Goal: Complete application form

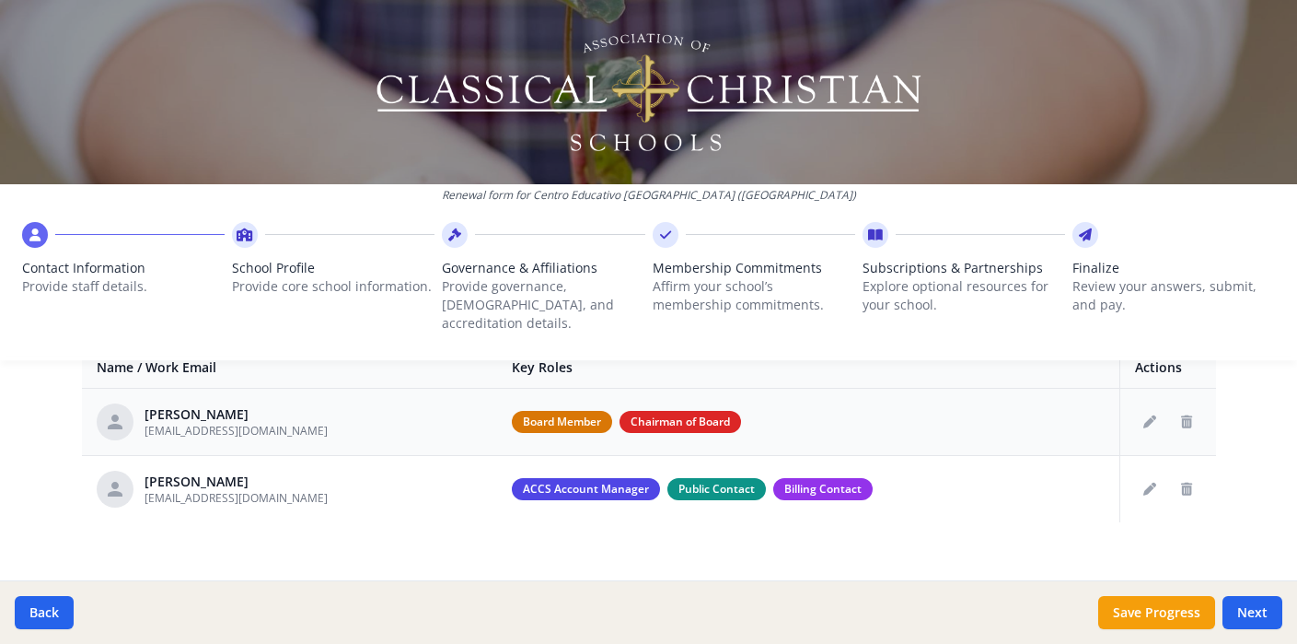
scroll to position [671, 0]
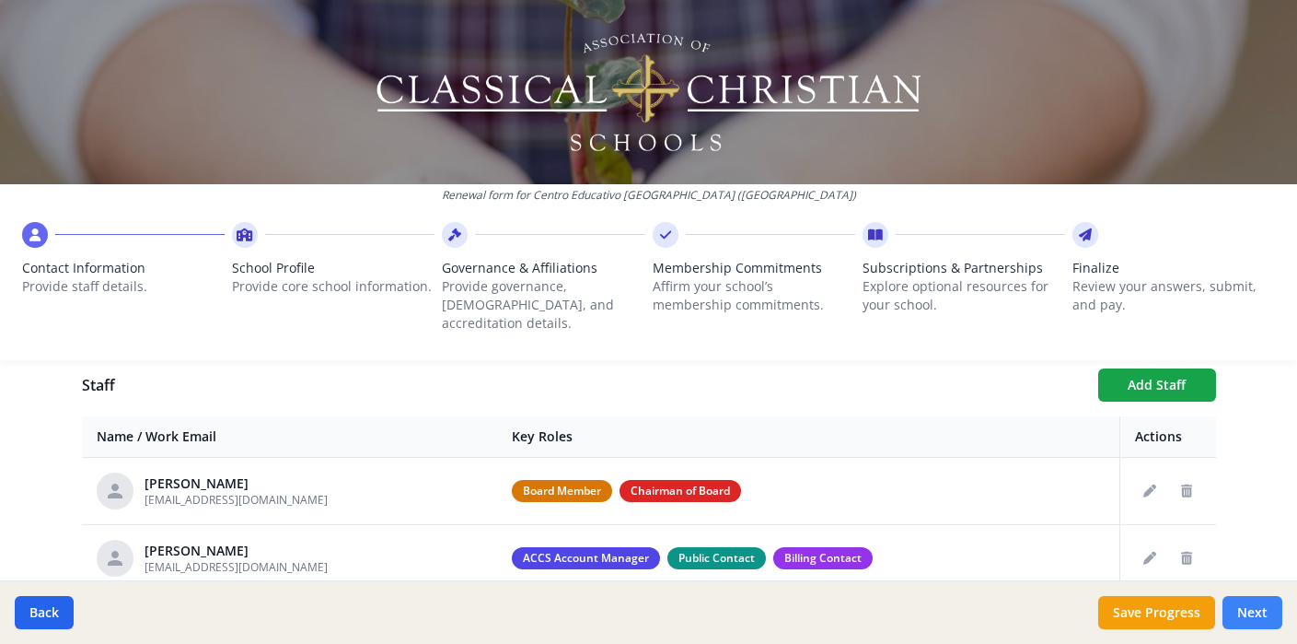
click at [1248, 618] on button "Next" at bounding box center [1253, 612] width 60 height 33
type input "(954) 120-9874"
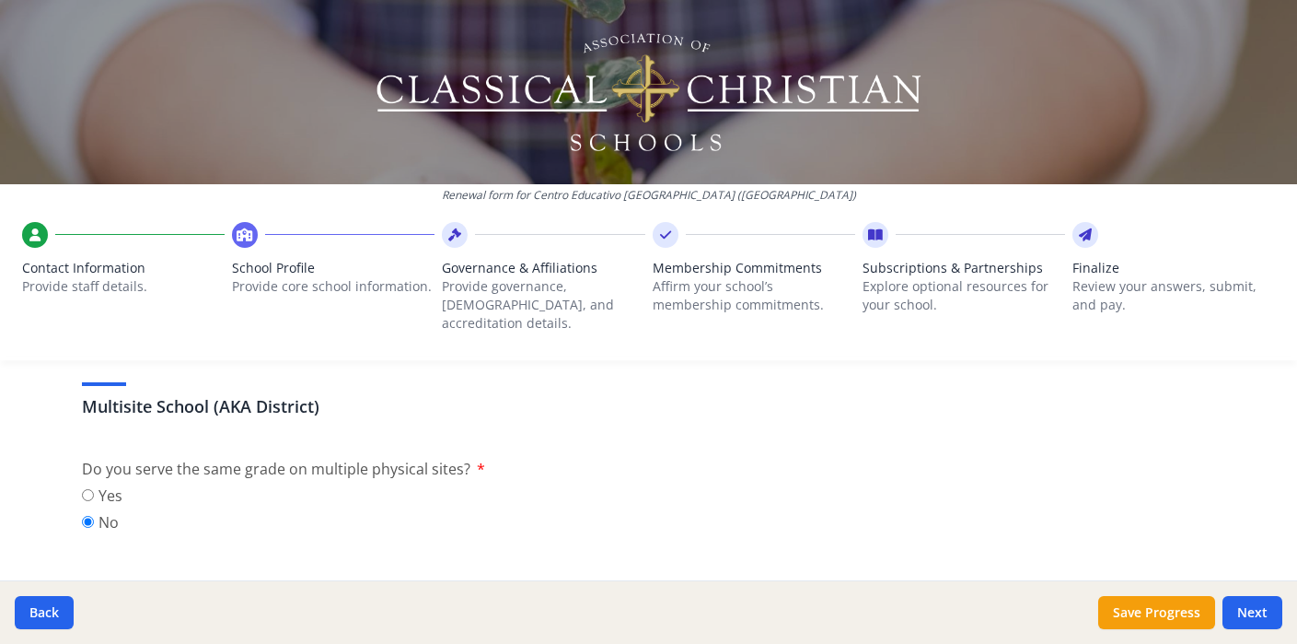
scroll to position [850, 0]
click at [88, 490] on input "Yes" at bounding box center [88, 496] width 12 height 12
radio input "true"
click at [87, 517] on input "No" at bounding box center [88, 523] width 12 height 12
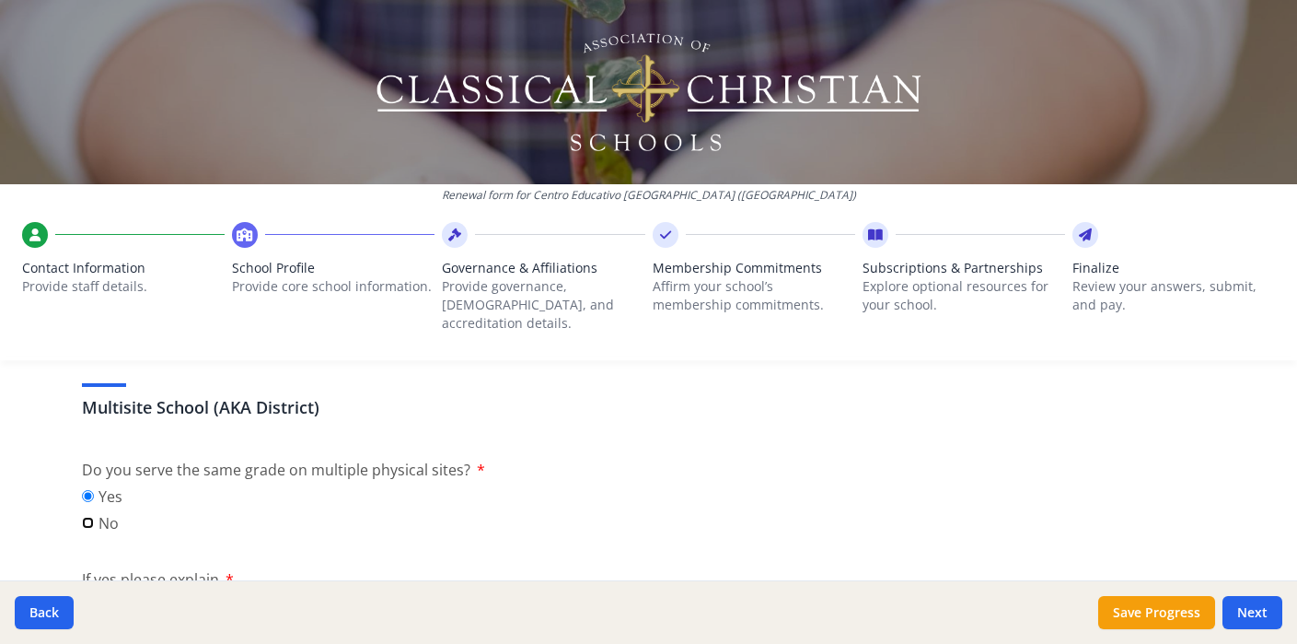
radio input "true"
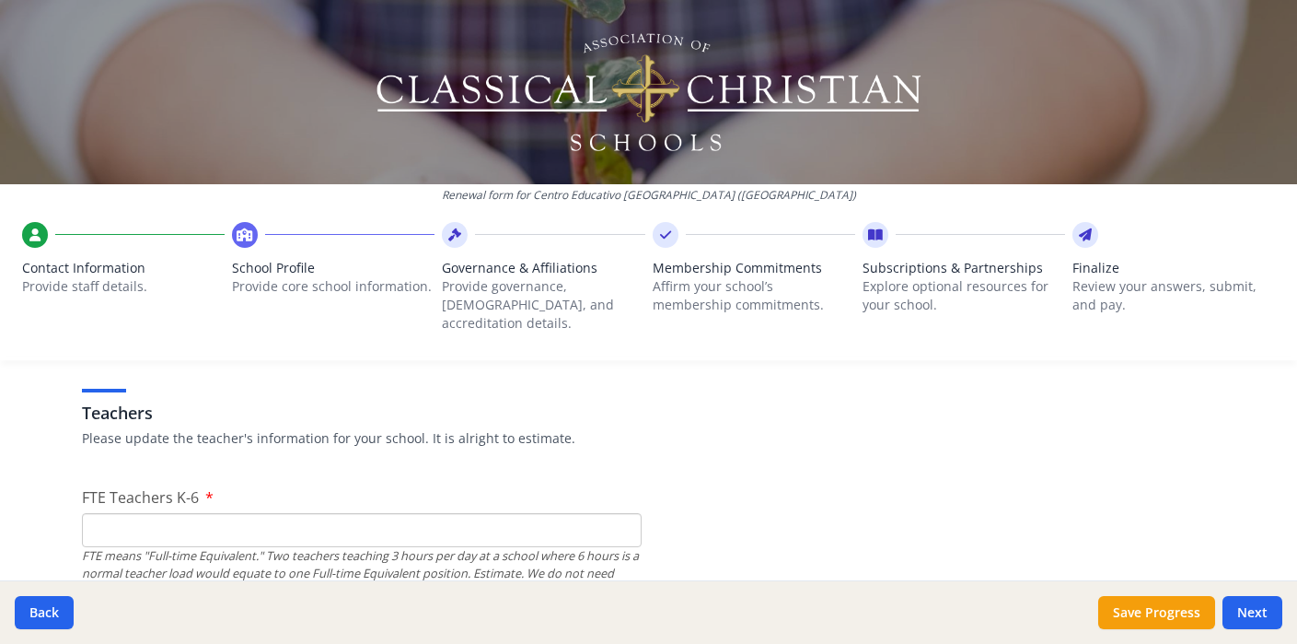
scroll to position [1061, 0]
click at [144, 511] on input "FTE Teachers K-6" at bounding box center [362, 528] width 560 height 34
type input "7"
type input "1"
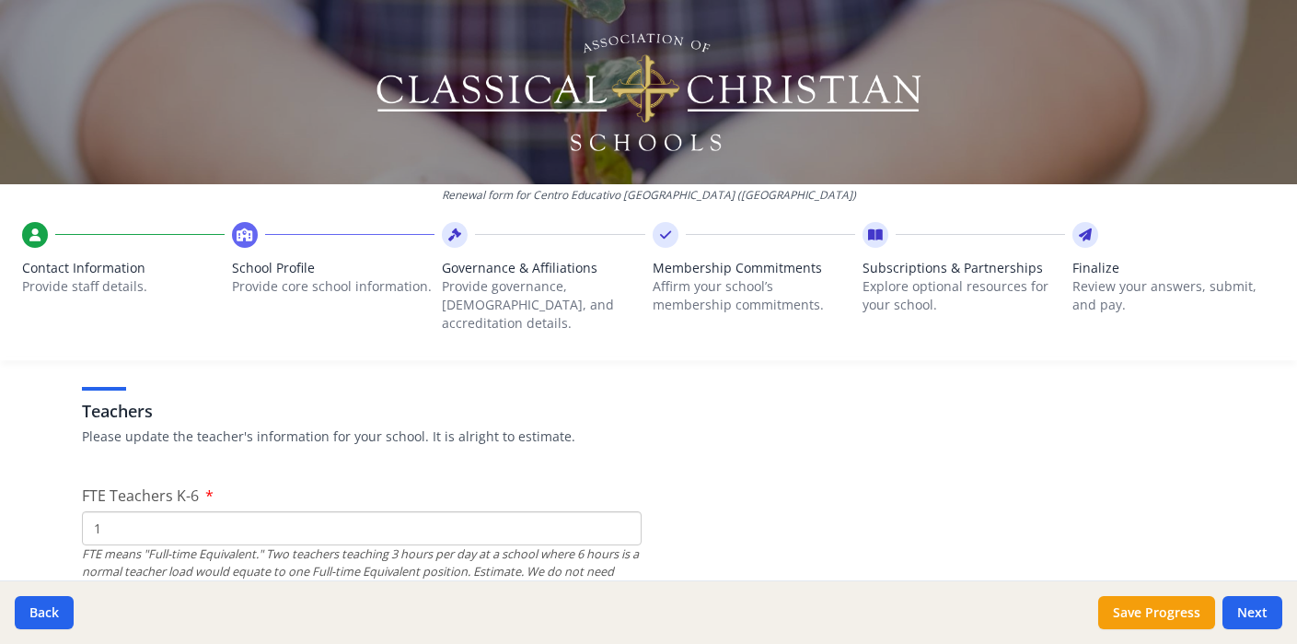
click at [620, 511] on input "1" at bounding box center [362, 528] width 560 height 34
click at [620, 518] on input "1" at bounding box center [362, 528] width 560 height 34
click at [560, 511] on input "1" at bounding box center [362, 528] width 560 height 34
type input "1"
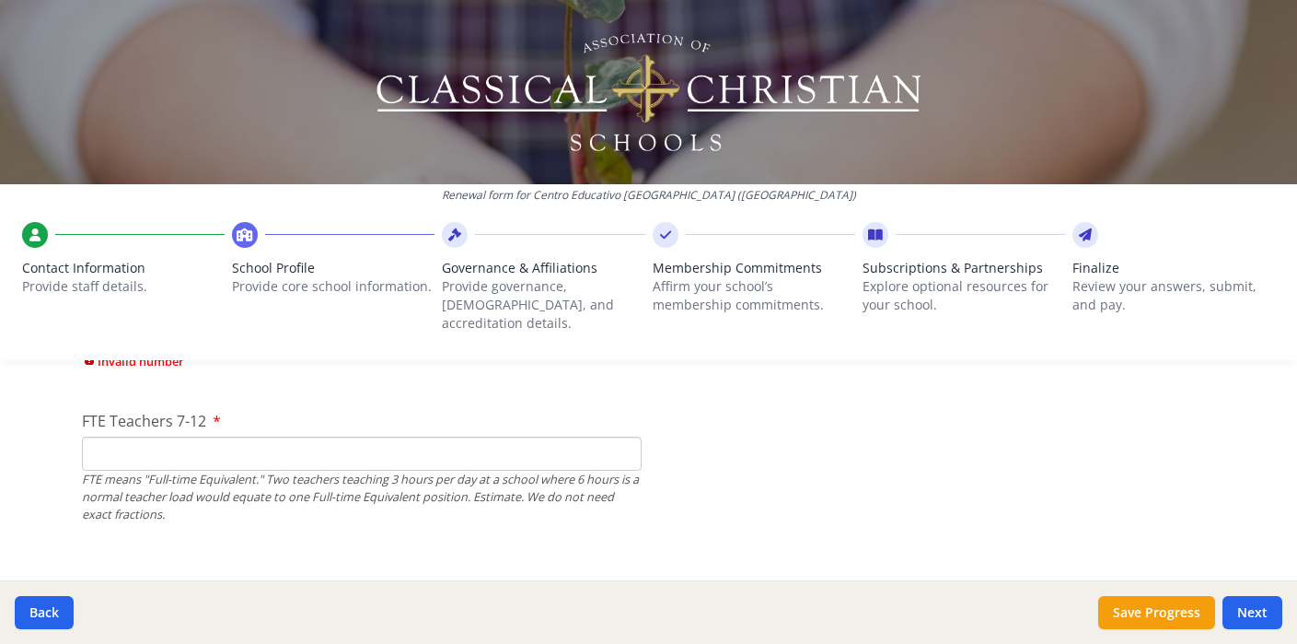
scroll to position [1317, 0]
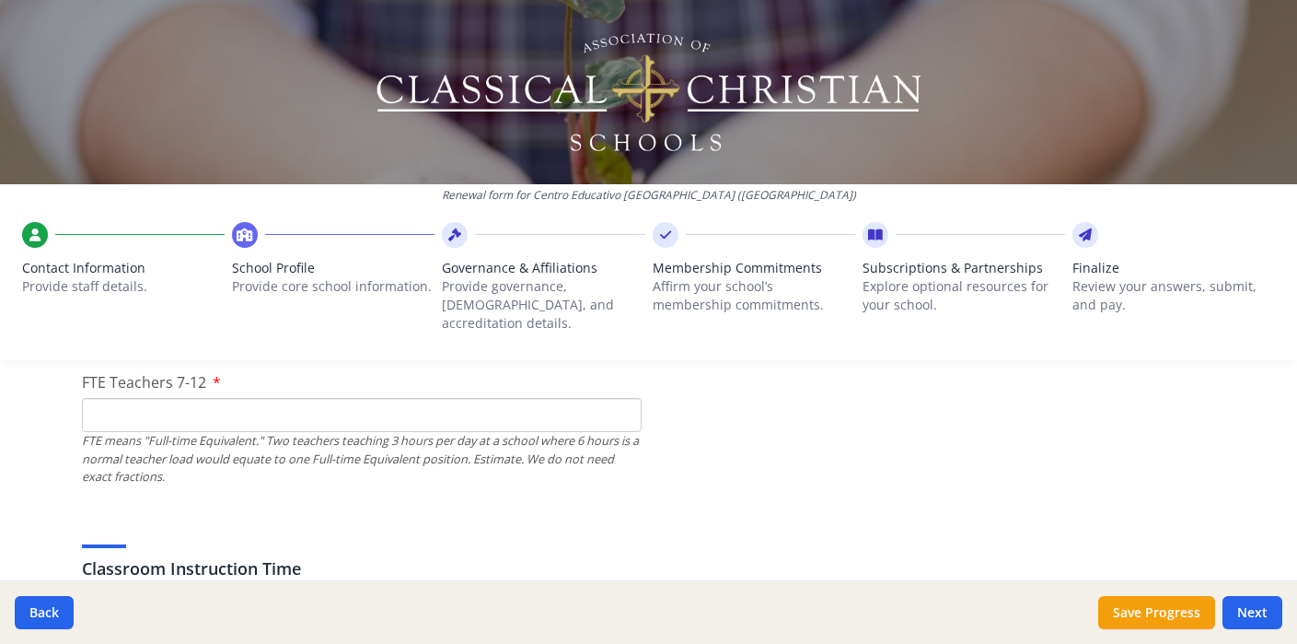
type input "17"
click at [450, 437] on div "FTE means "Full-time Equivalent." Two teachers teaching 3 hours per day at a sc…" at bounding box center [362, 458] width 560 height 53
click at [450, 412] on input "FTE Teachers 7-12" at bounding box center [362, 415] width 560 height 34
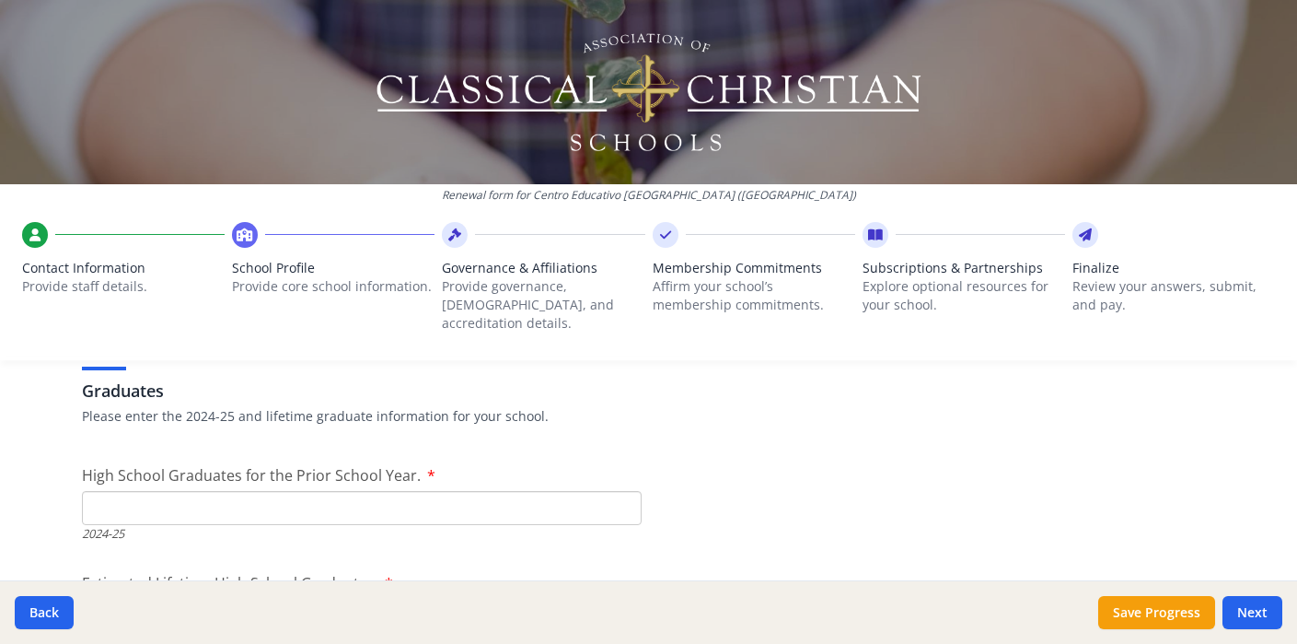
scroll to position [2624, 0]
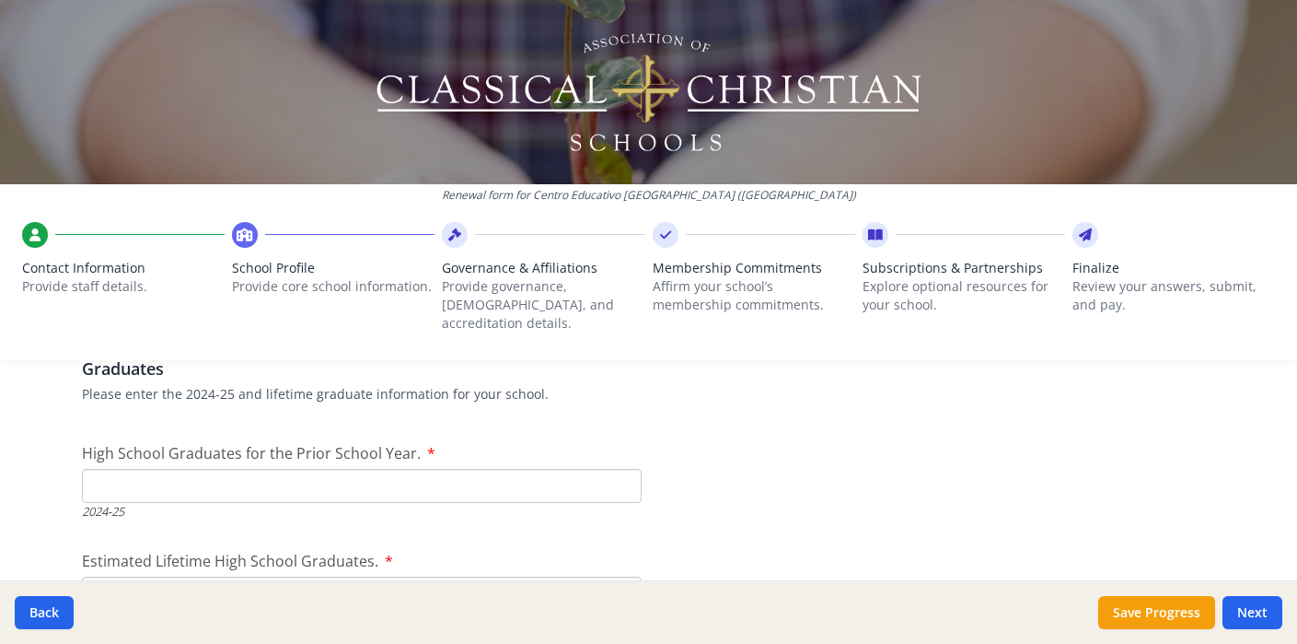
type input "4"
click at [152, 469] on input "High School Graduates for the Prior School Year." at bounding box center [362, 486] width 560 height 34
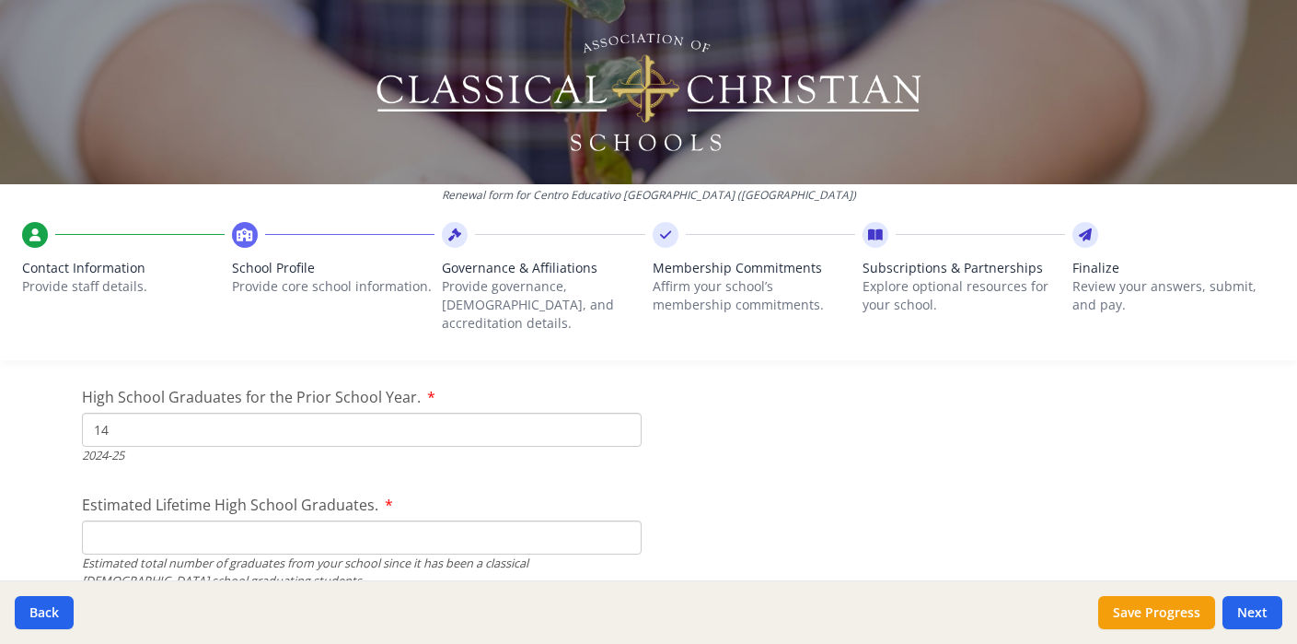
scroll to position [2682, 0]
type input "14"
click at [152, 525] on input "Estimated Lifetime High School Graduates." at bounding box center [362, 535] width 560 height 34
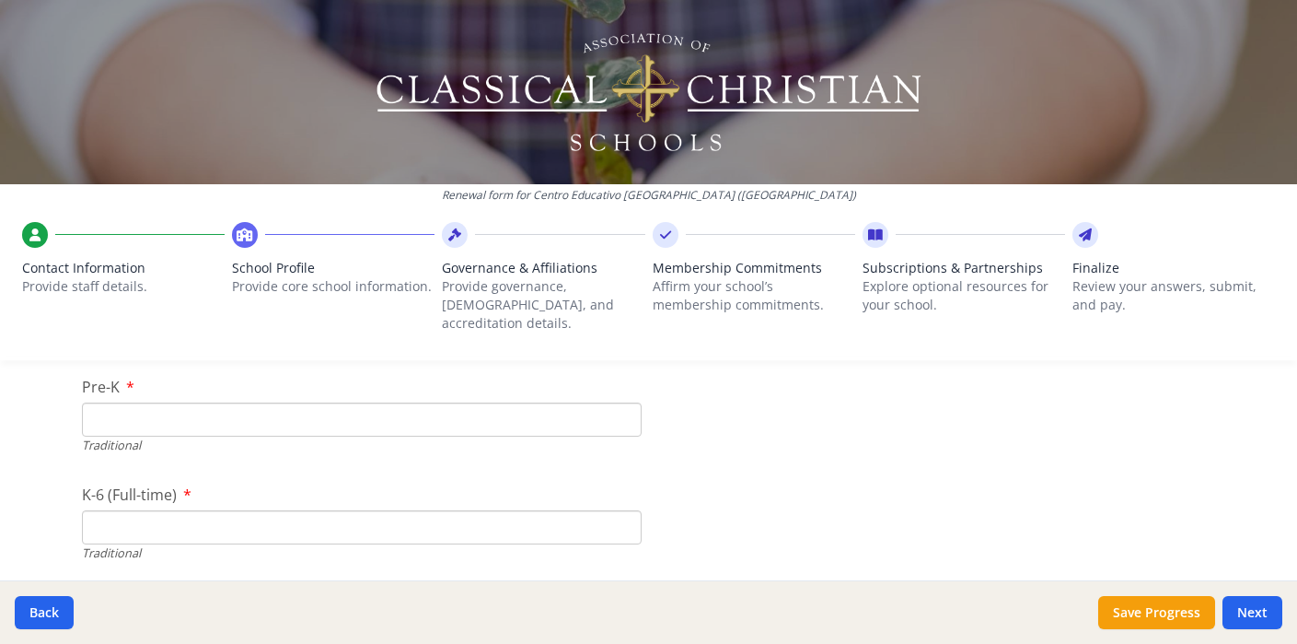
scroll to position [3865, 0]
type input "14"
click at [351, 509] on input "K-6 (Full-time)" at bounding box center [362, 526] width 560 height 34
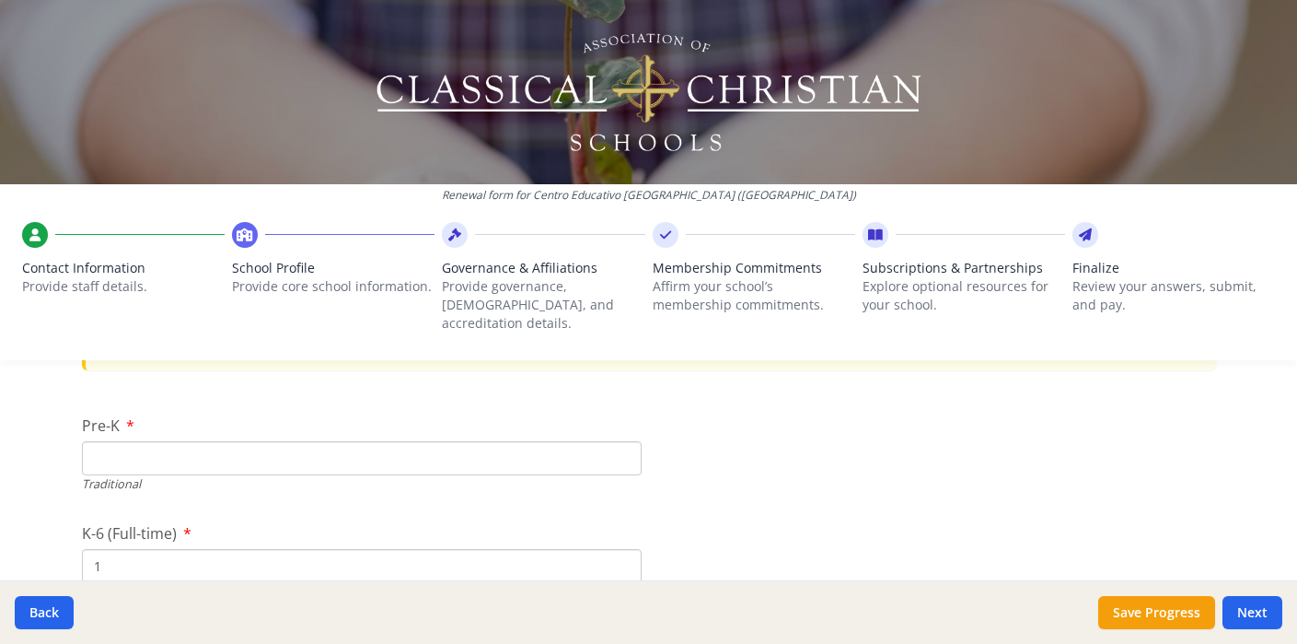
scroll to position [3820, 0]
type input "1"
click at [253, 425] on div "Pre-K Traditional" at bounding box center [362, 459] width 560 height 78
click at [239, 447] on input "Pre-K" at bounding box center [362, 464] width 560 height 34
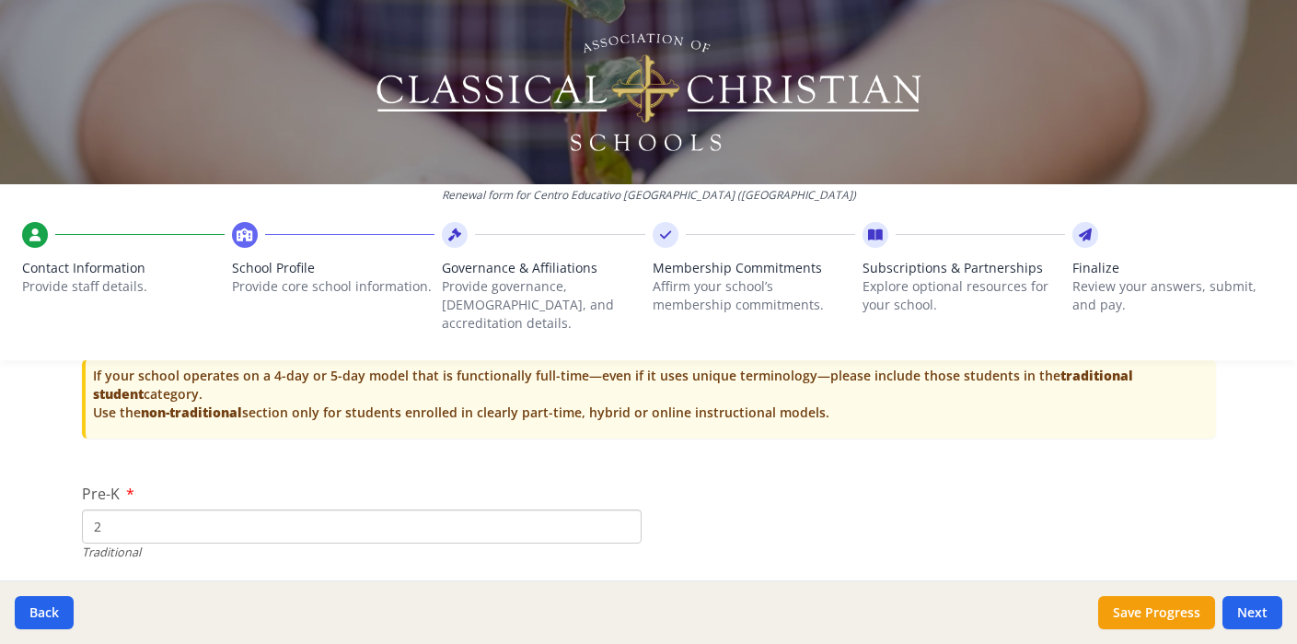
scroll to position [3760, 0]
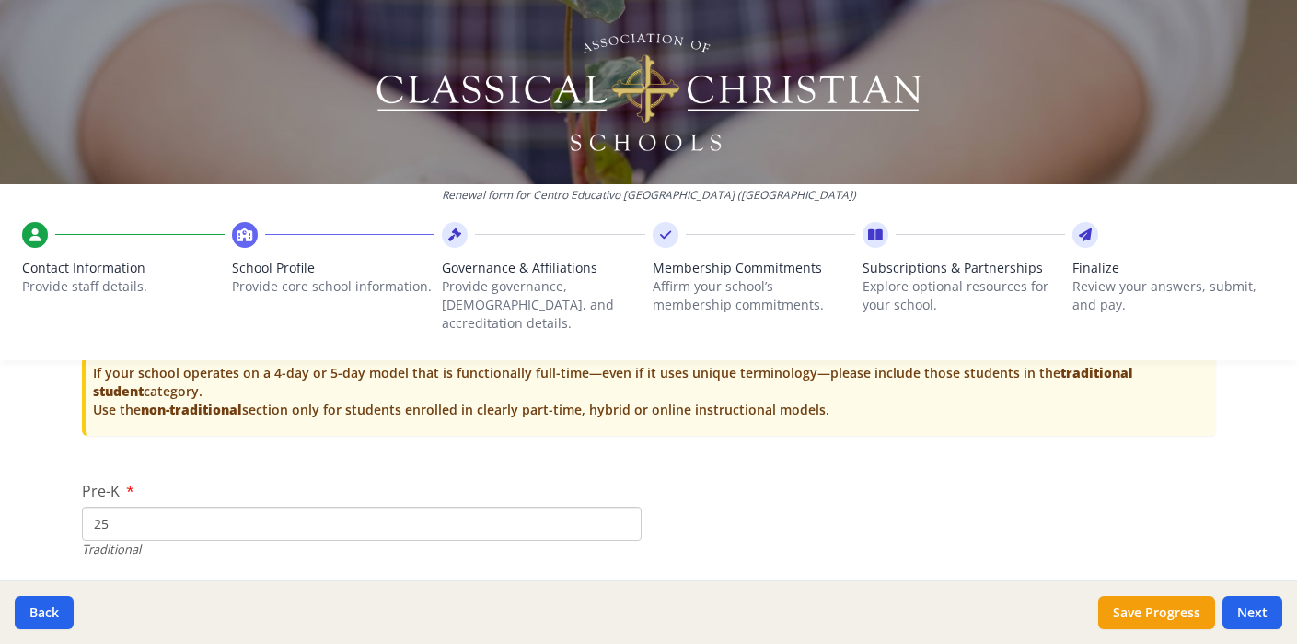
type input "2"
type input "5"
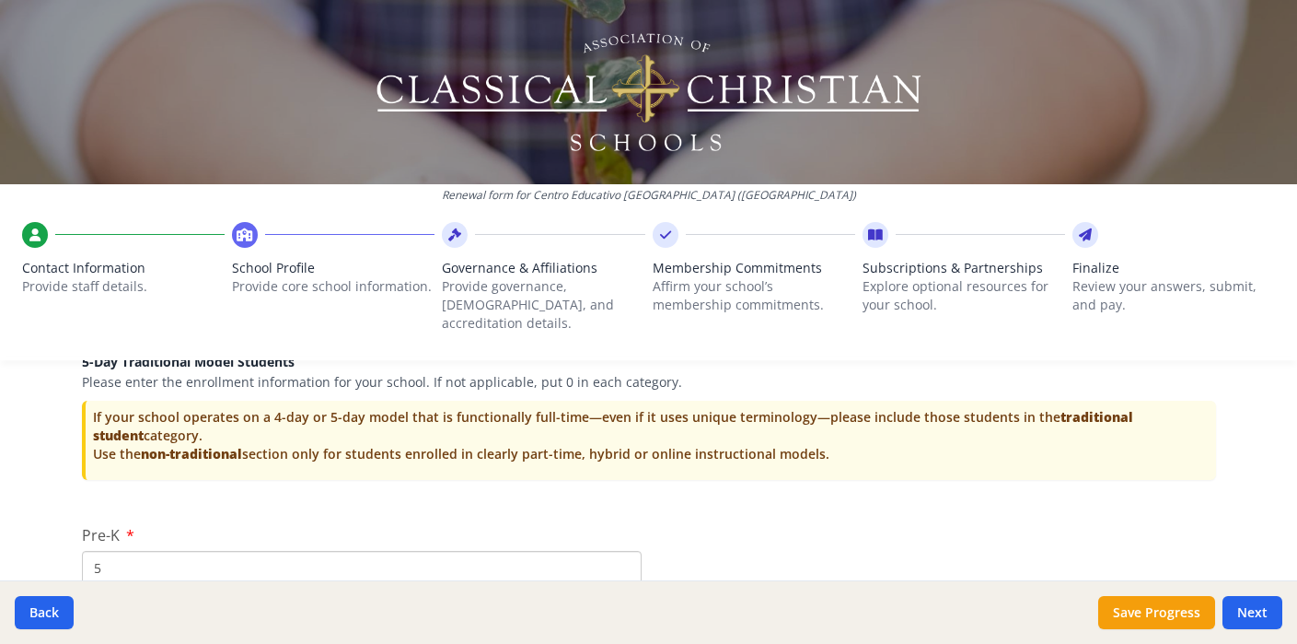
scroll to position [3713, 0]
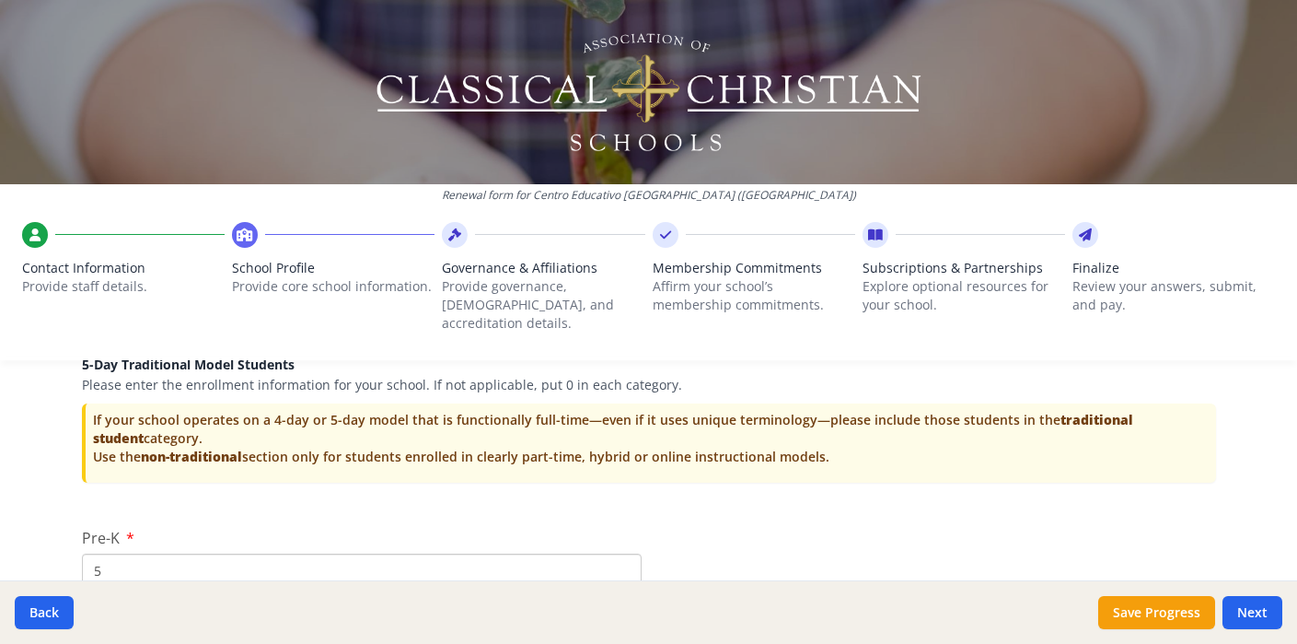
click at [224, 553] on input "5" at bounding box center [362, 570] width 560 height 34
type input "15"
